Goal: Transaction & Acquisition: Purchase product/service

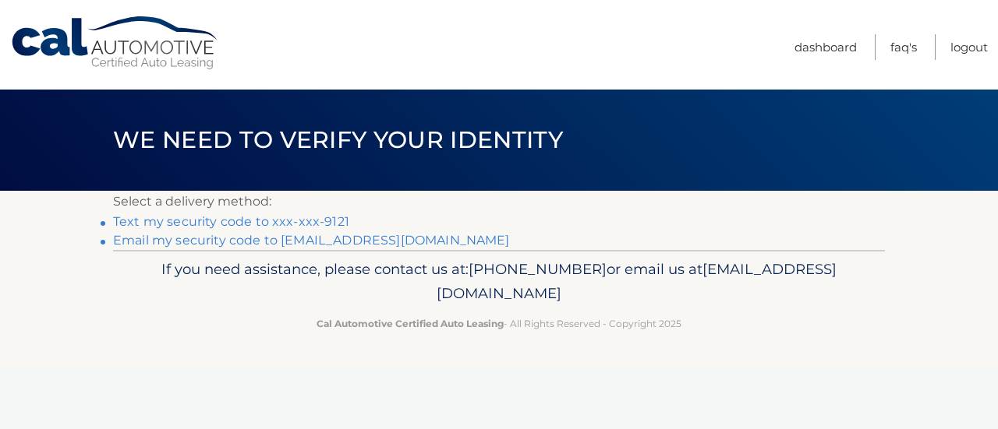
click at [305, 221] on link "Text my security code to xxx-xxx-9121" at bounding box center [231, 221] width 236 height 15
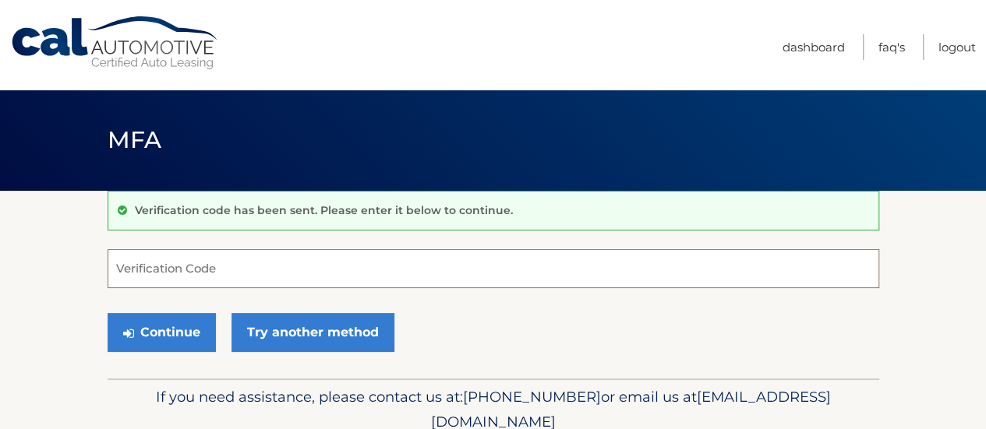
click at [231, 274] on input "Verification Code" at bounding box center [494, 268] width 772 height 39
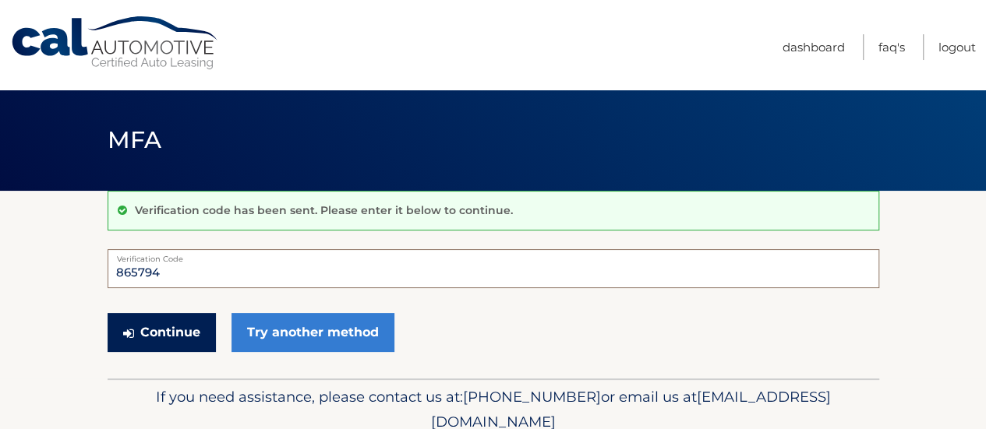
type input "865794"
click at [149, 329] on button "Continue" at bounding box center [162, 332] width 108 height 39
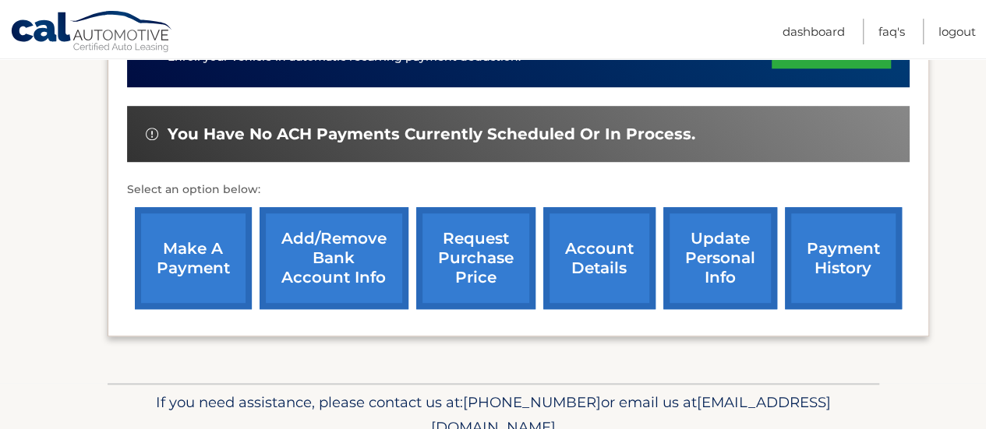
scroll to position [468, 0]
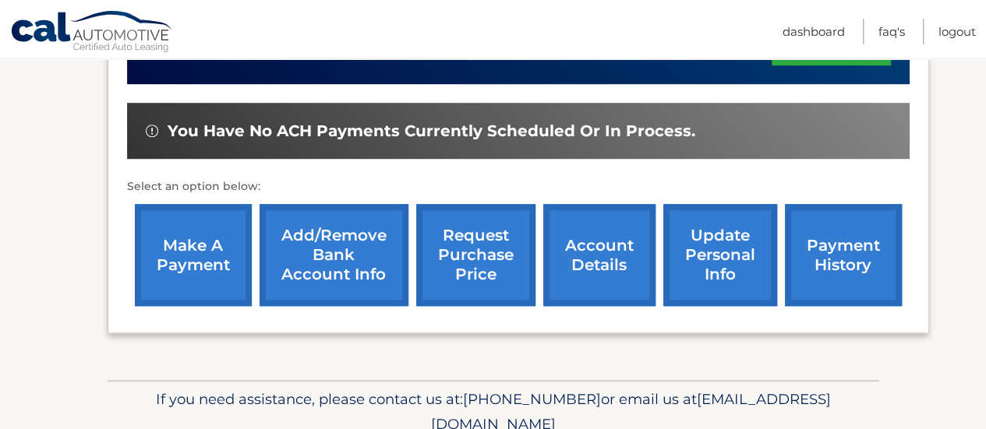
click at [178, 243] on link "make a payment" at bounding box center [193, 255] width 117 height 102
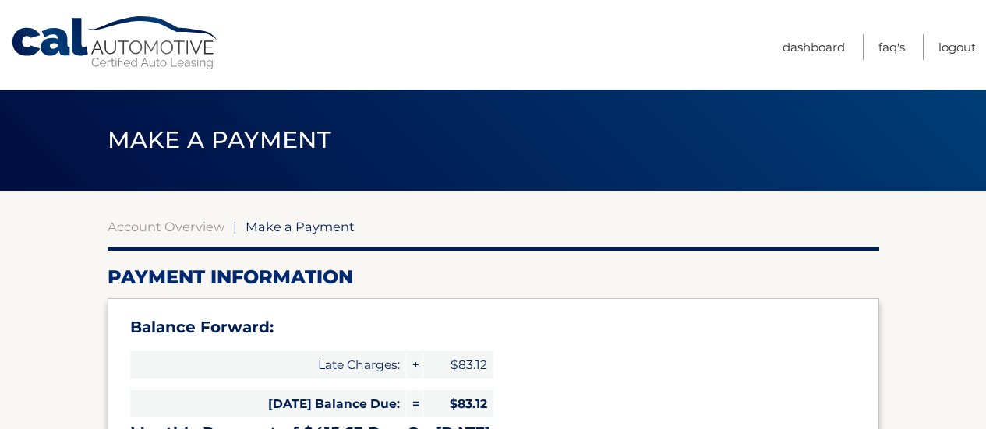
select select "MzkxY2RlYjctOGU3YS00MTQ2LTkyMGYtMjYxNmI5NjliODU1"
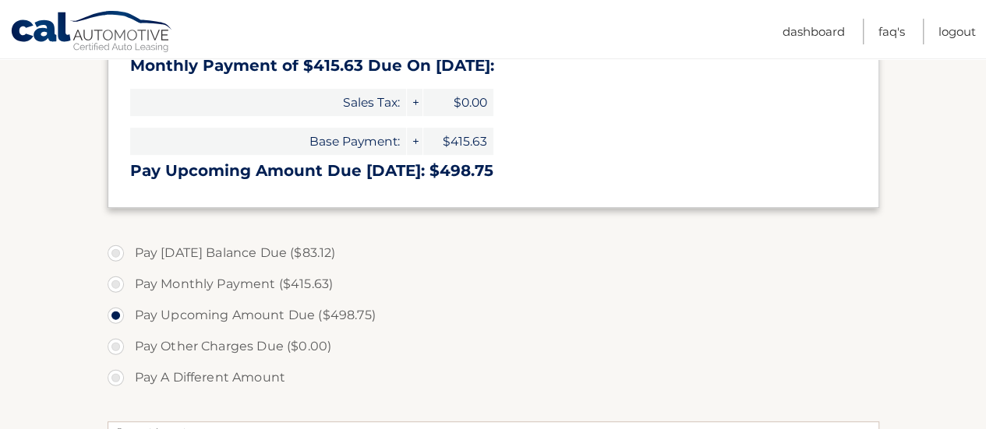
scroll to position [390, 0]
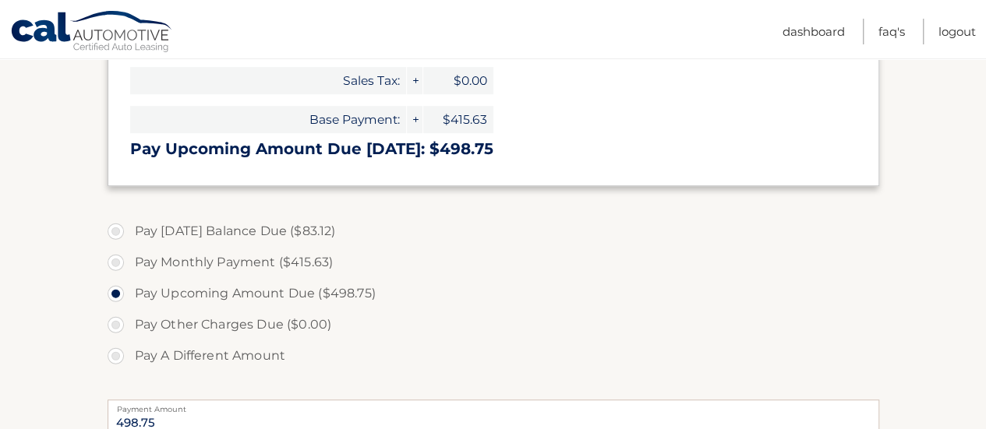
click at [125, 265] on label "Pay Monthly Payment ($415.63)" at bounding box center [494, 262] width 772 height 31
click at [125, 265] on input "Pay Monthly Payment ($415.63)" at bounding box center [122, 259] width 16 height 25
radio input "true"
type input "415.63"
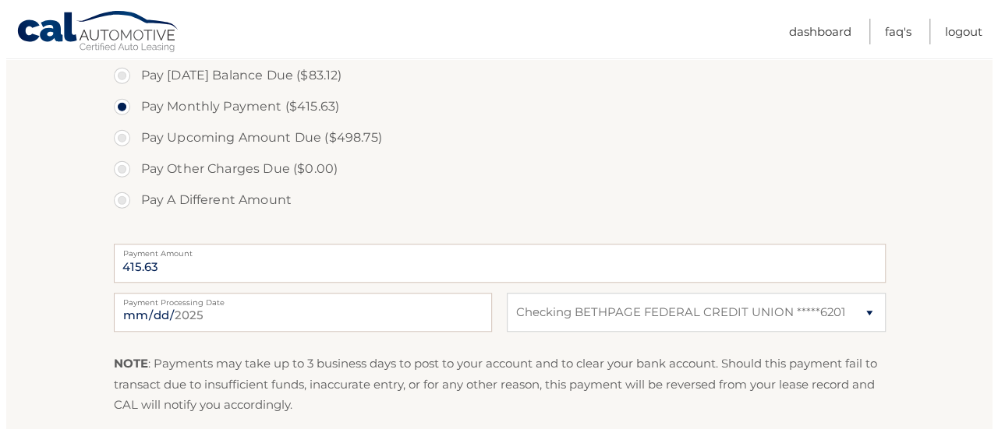
scroll to position [701, 0]
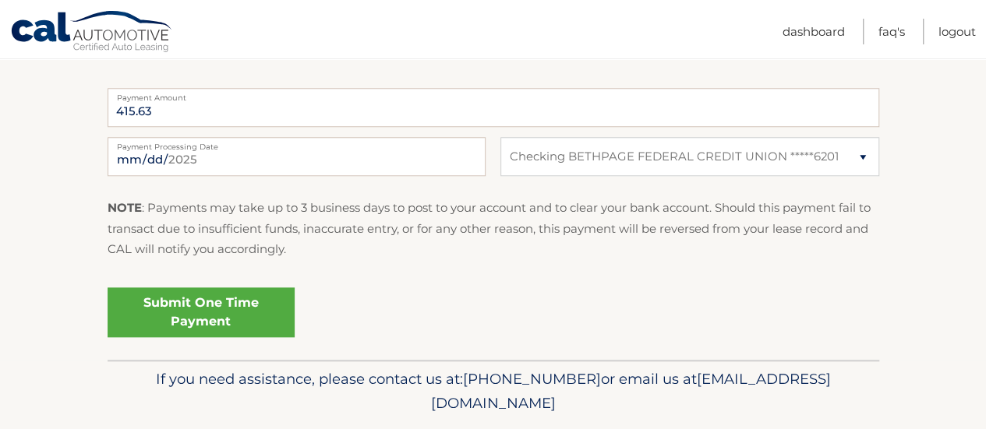
click at [235, 321] on link "Submit One Time Payment" at bounding box center [201, 313] width 187 height 50
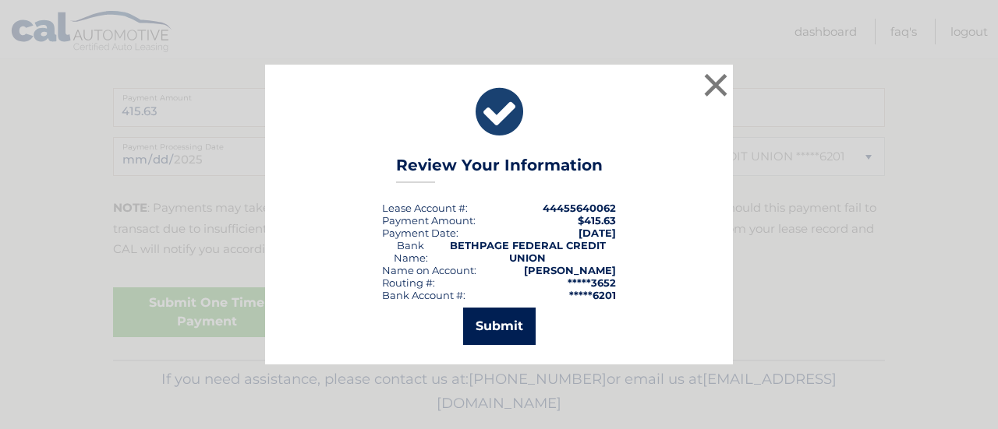
click at [503, 317] on button "Submit" at bounding box center [499, 326] width 72 height 37
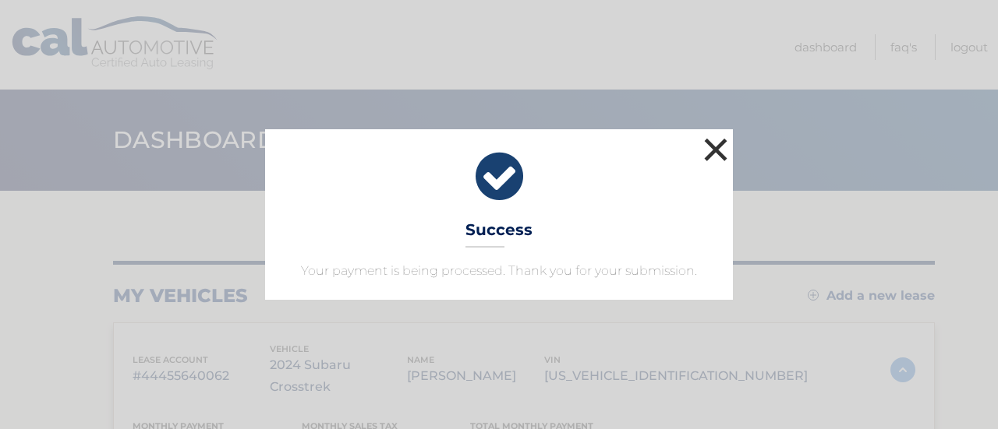
click at [717, 150] on button "×" at bounding box center [715, 149] width 31 height 31
